Goal: Information Seeking & Learning: Learn about a topic

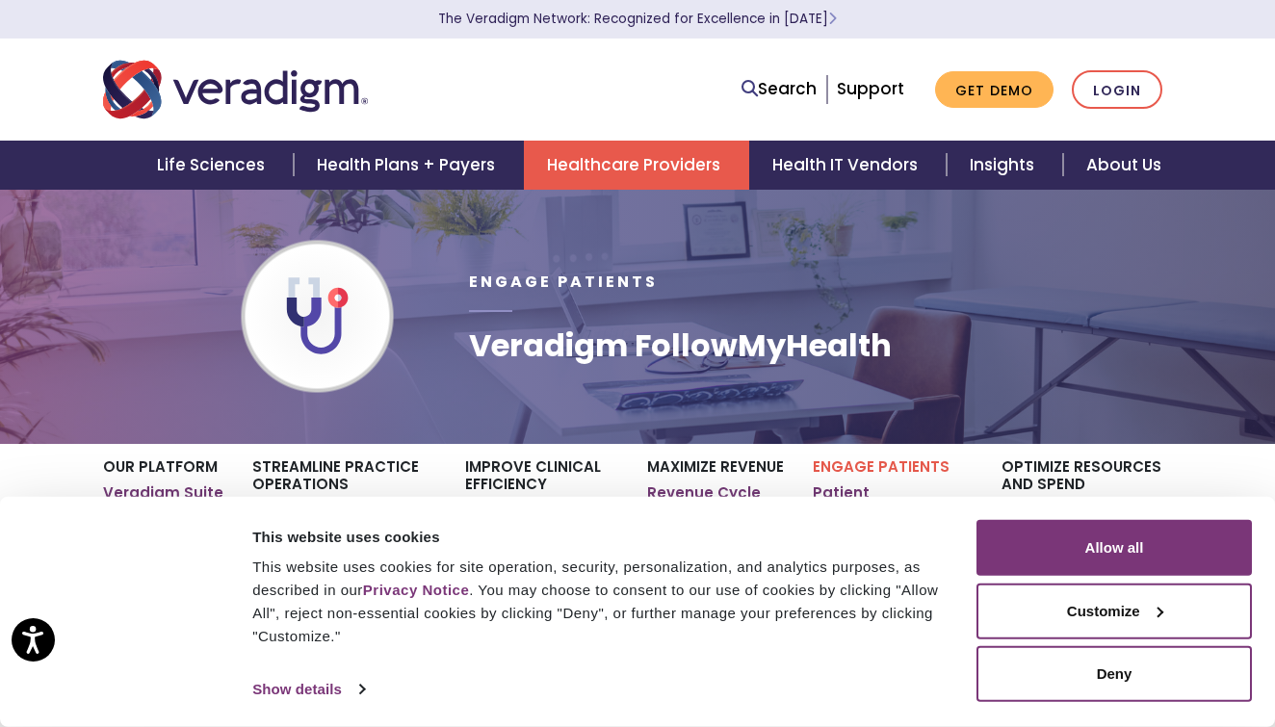
click at [617, 161] on link "Healthcare Providers" at bounding box center [636, 165] width 225 height 49
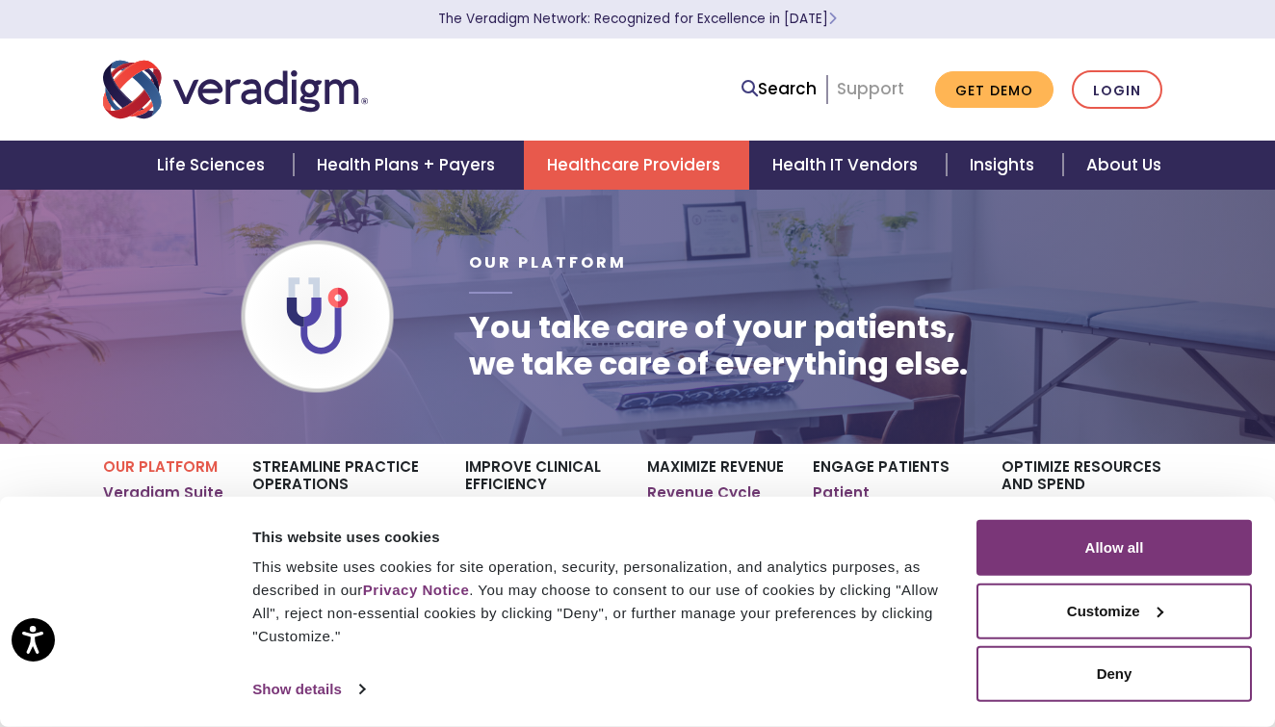
click at [868, 86] on link "Support" at bounding box center [870, 88] width 67 height 23
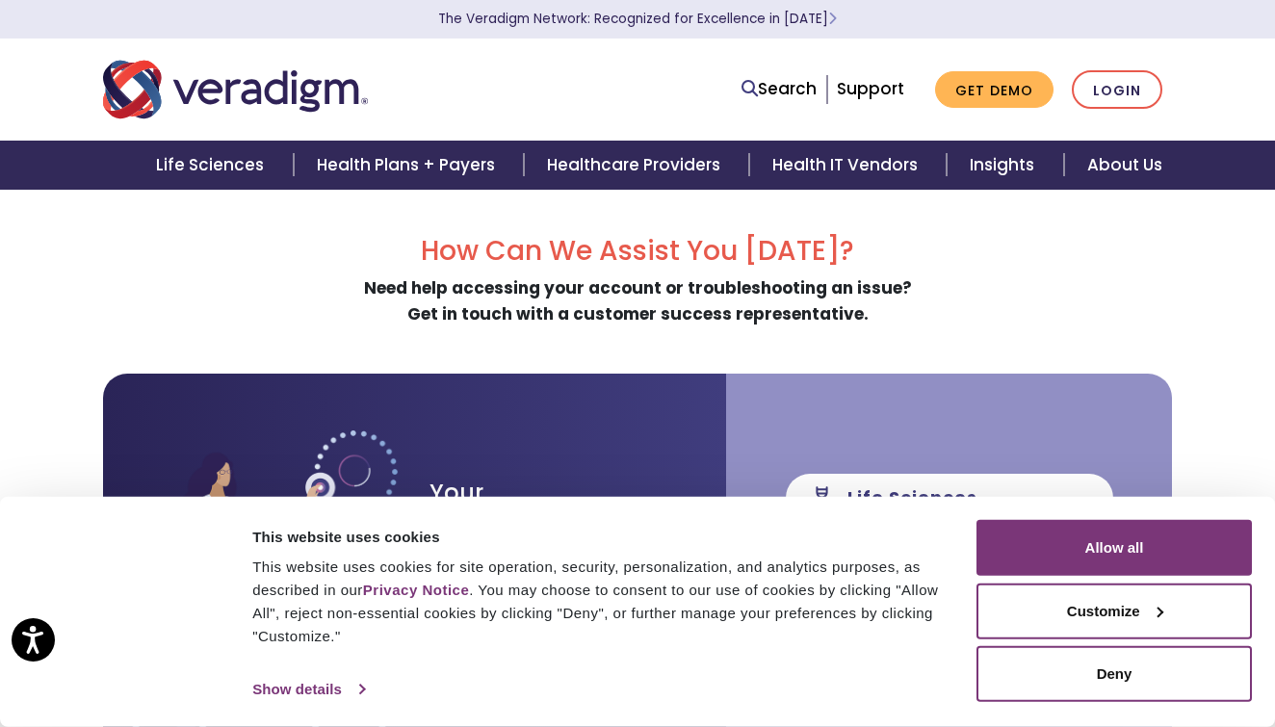
click at [362, 683] on link "Show details" at bounding box center [308, 689] width 112 height 29
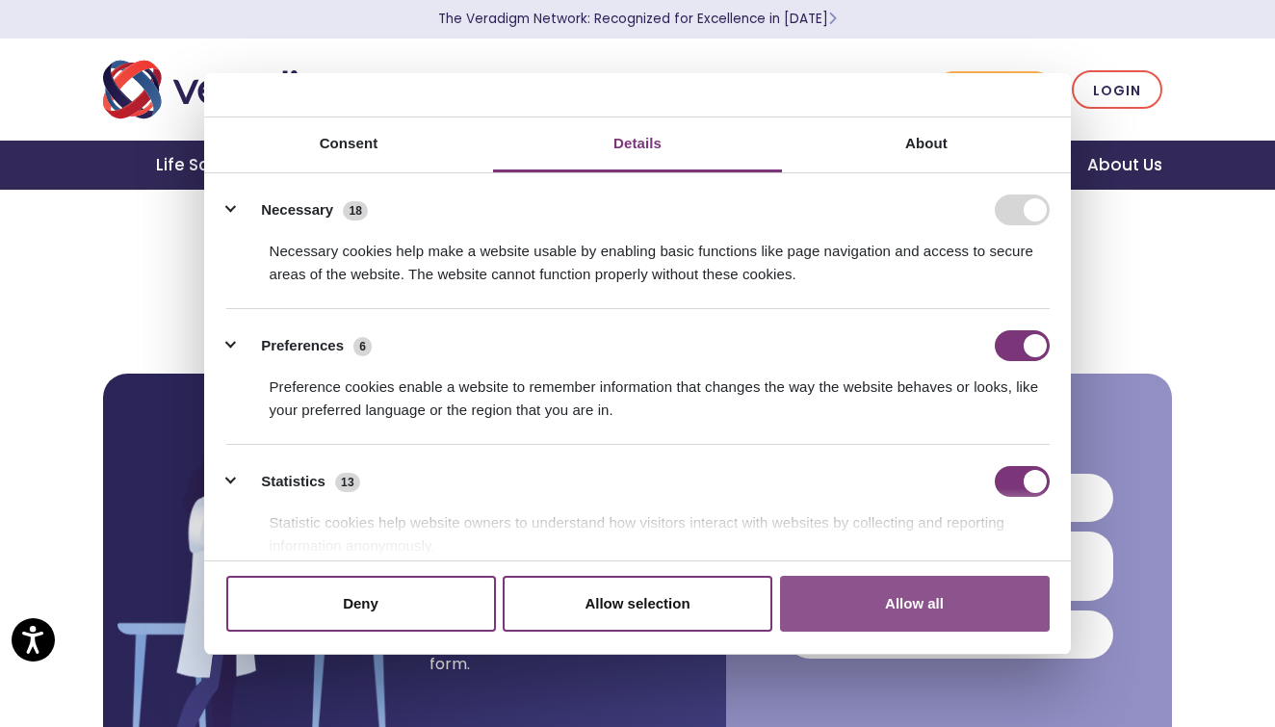
click at [852, 606] on button "Allow all" at bounding box center [915, 604] width 270 height 56
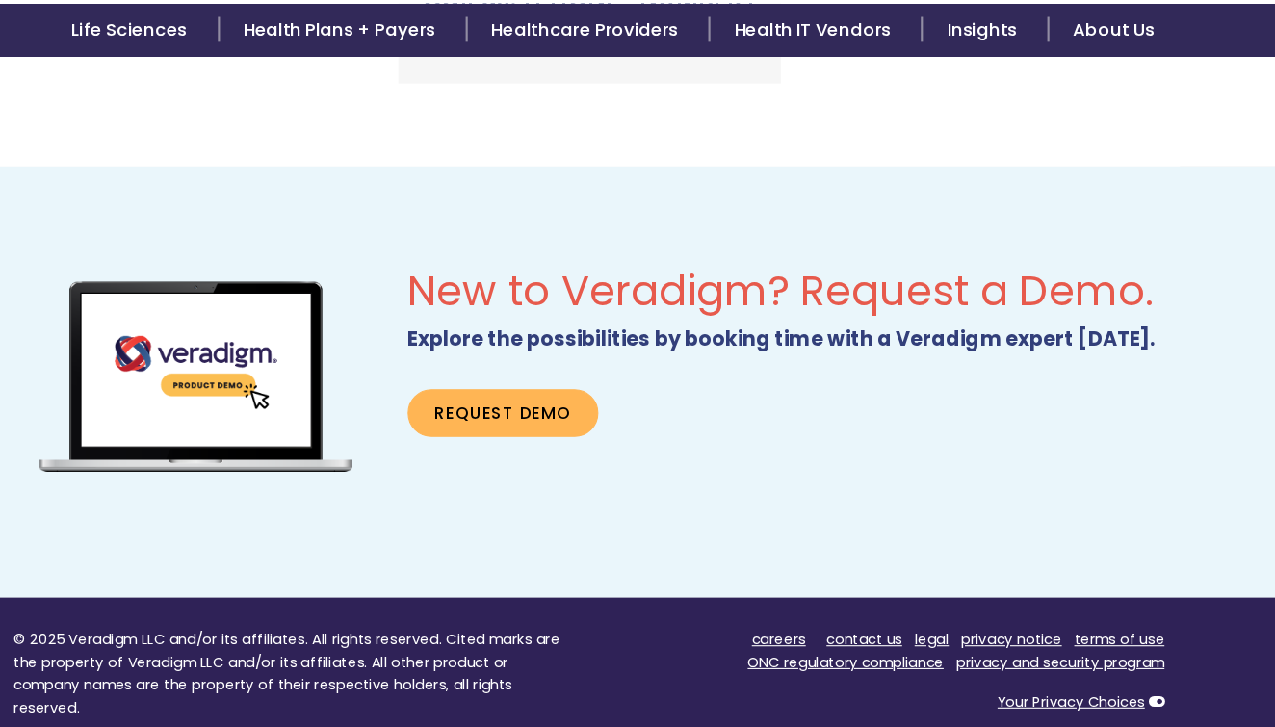
scroll to position [1074, 0]
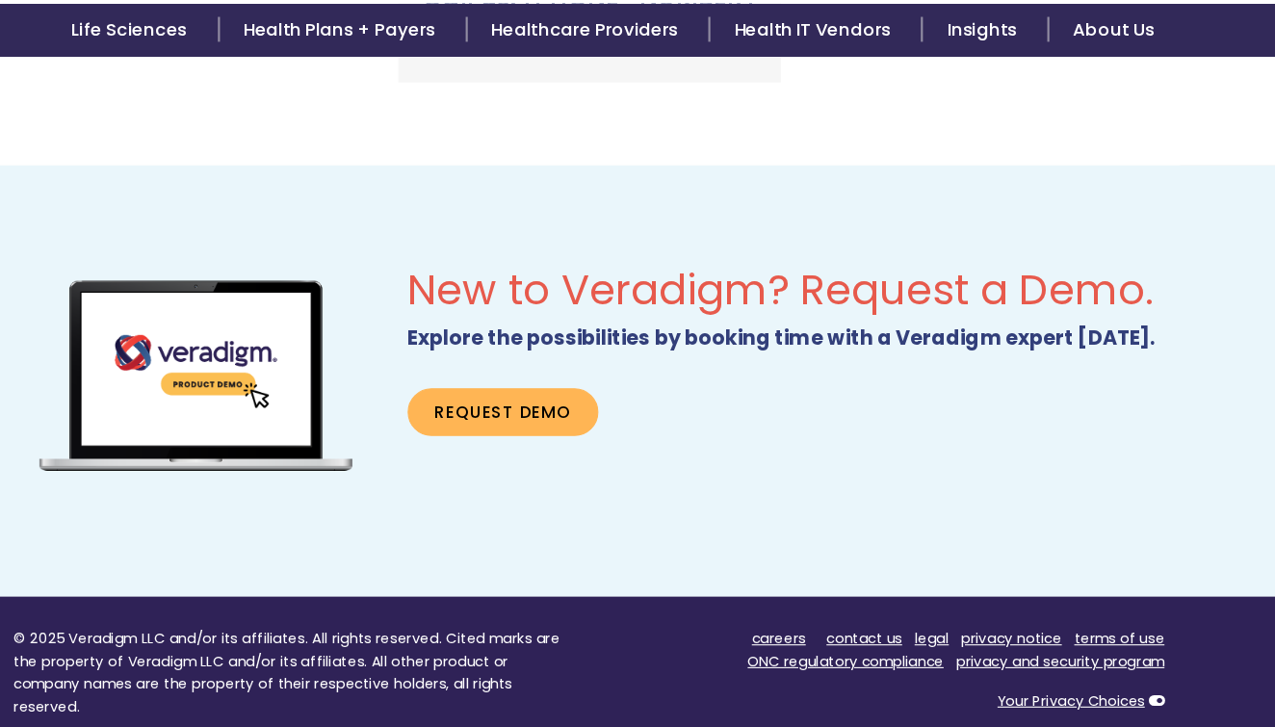
click at [946, 55] on link "Insights" at bounding box center [1004, 79] width 116 height 49
